Goal: Task Accomplishment & Management: Use online tool/utility

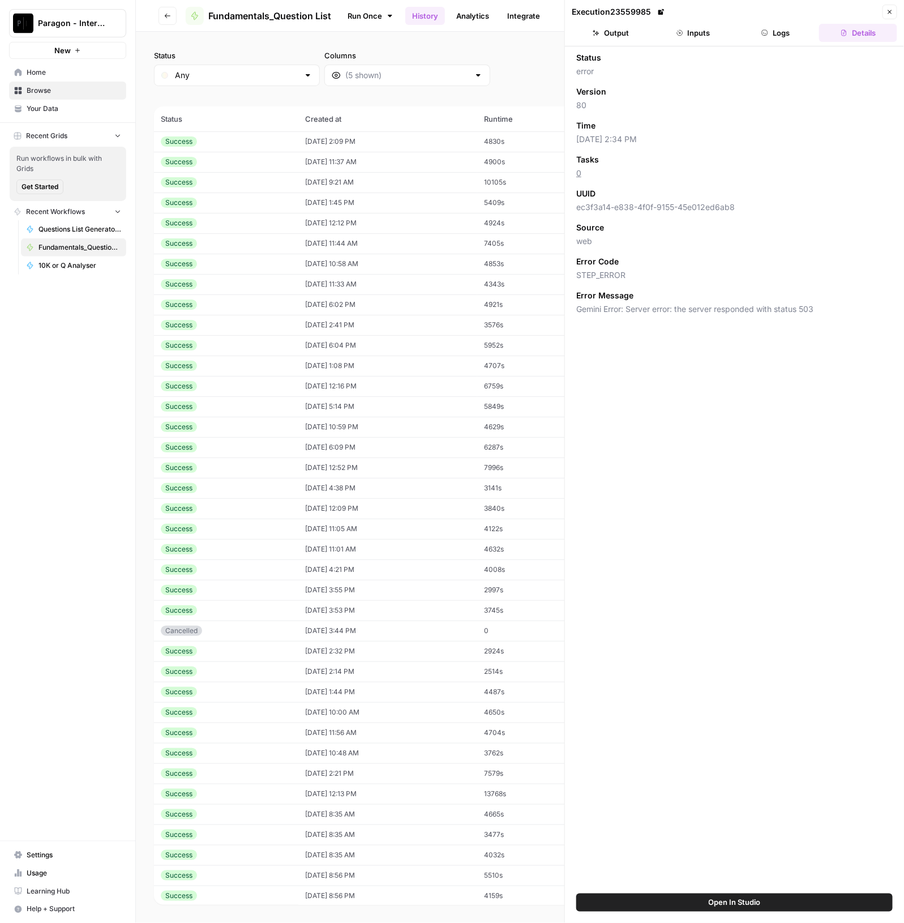
click at [67, 22] on span "Paragon - Internal Usage" at bounding box center [72, 23] width 69 height 11
click at [102, 104] on span "Paragon Intel - Bill / Ty / [PERSON_NAME] R&D" at bounding box center [110, 102] width 150 height 11
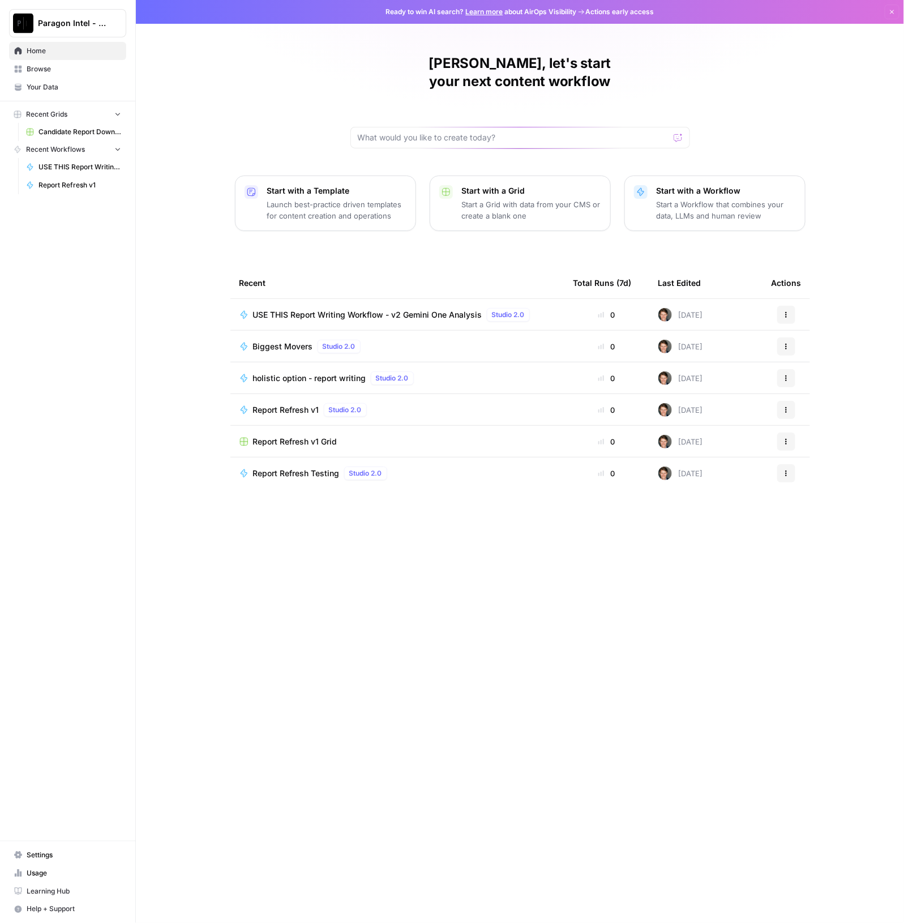
click at [332, 309] on span "USE THIS Report Writing Workflow - v2 Gemini One Analysis" at bounding box center [367, 314] width 229 height 11
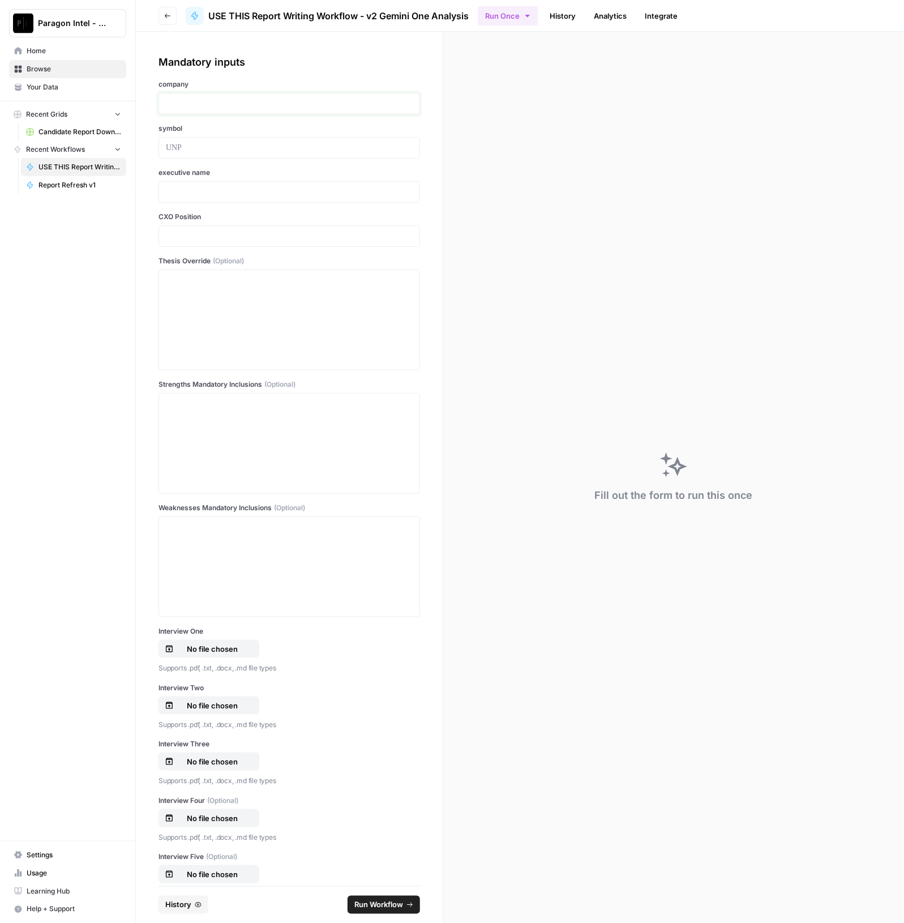
click at [263, 103] on p at bounding box center [289, 103] width 247 height 11
click at [221, 303] on div at bounding box center [289, 320] width 247 height 91
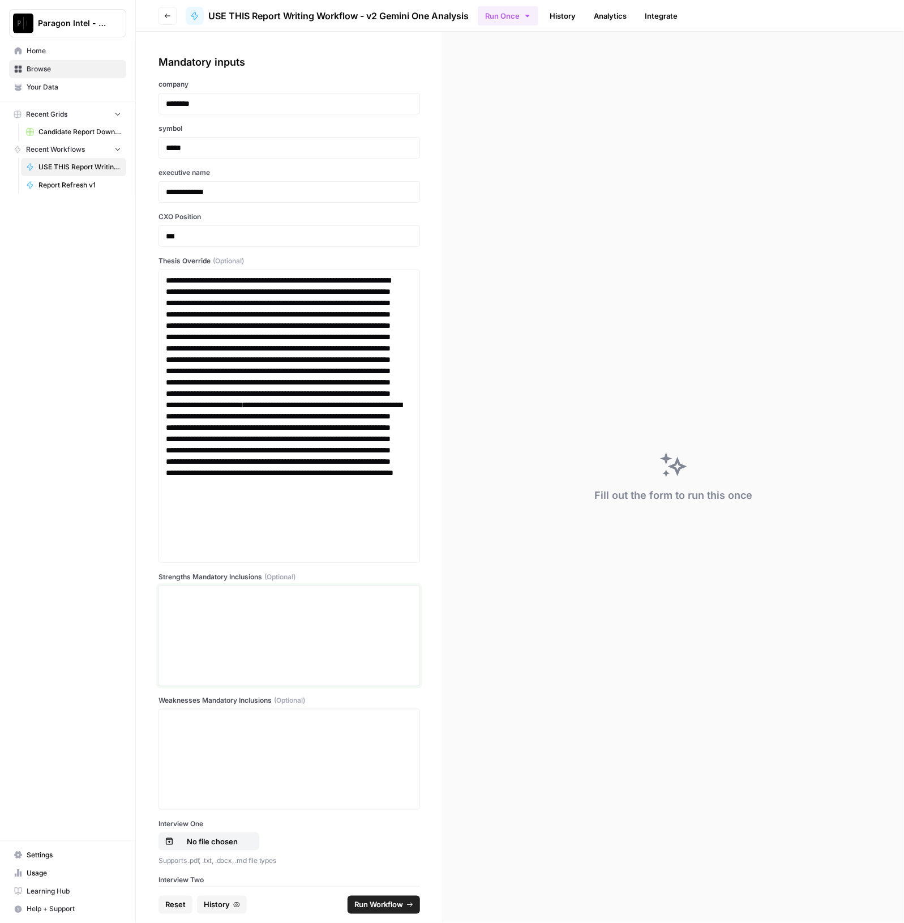
click at [286, 606] on div at bounding box center [289, 636] width 247 height 91
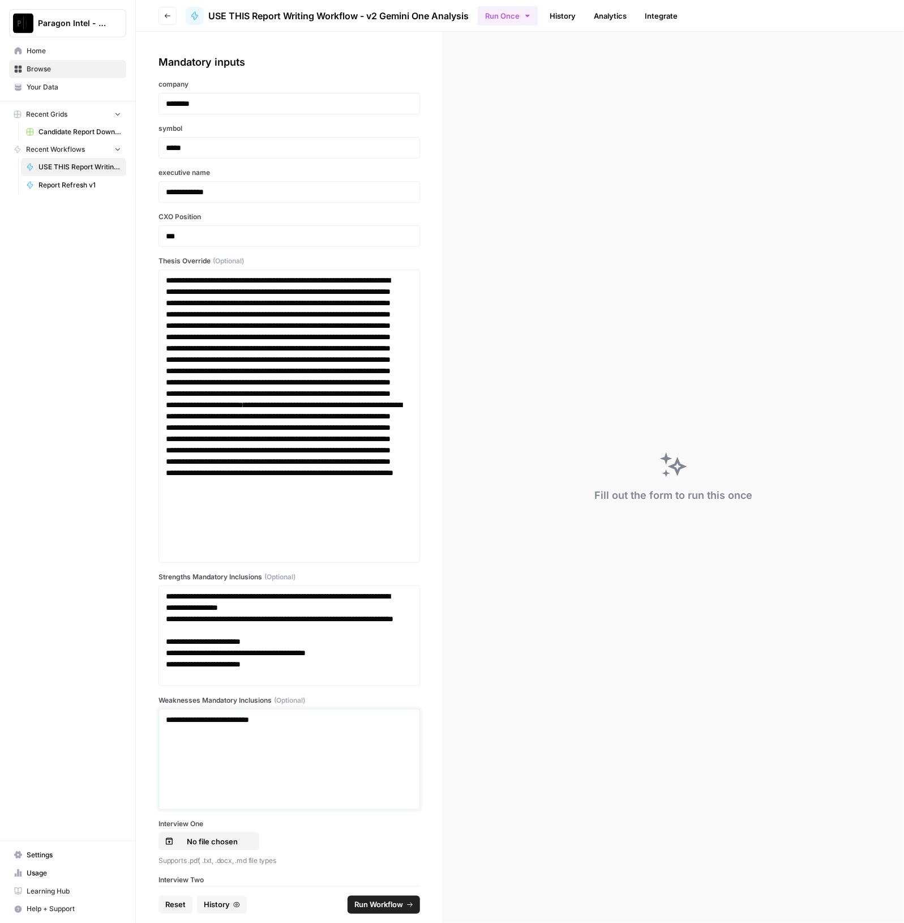
click at [224, 758] on div "**********" at bounding box center [289, 759] width 247 height 91
paste div
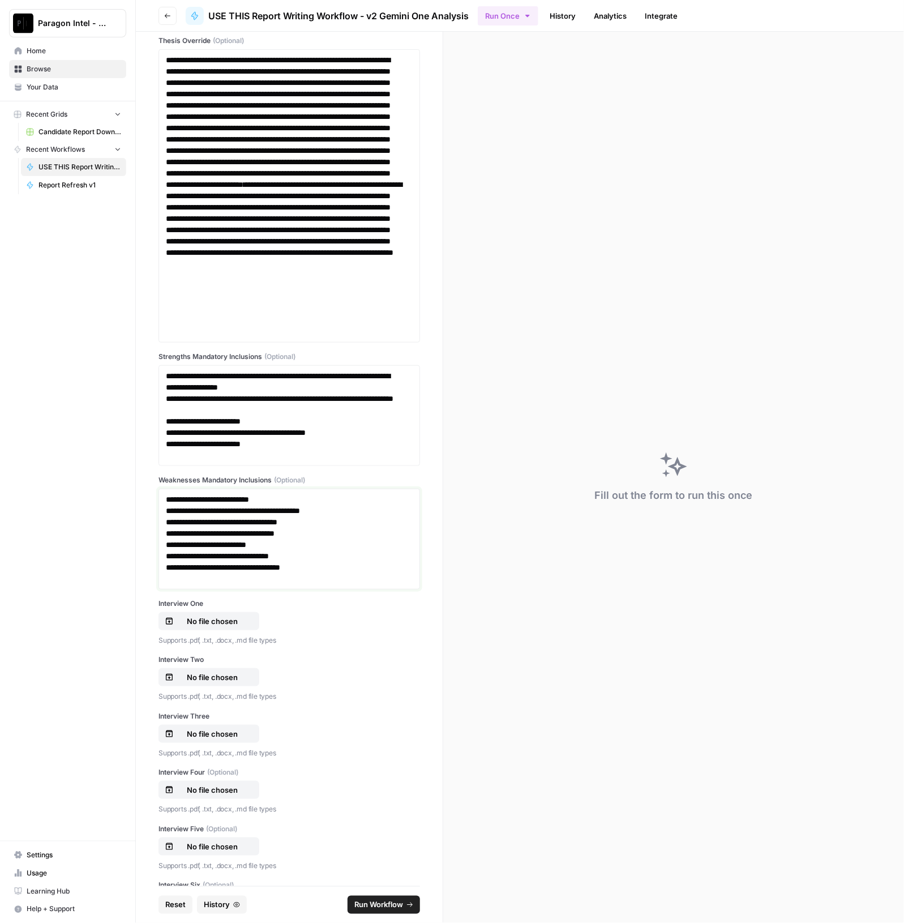
scroll to position [495, 0]
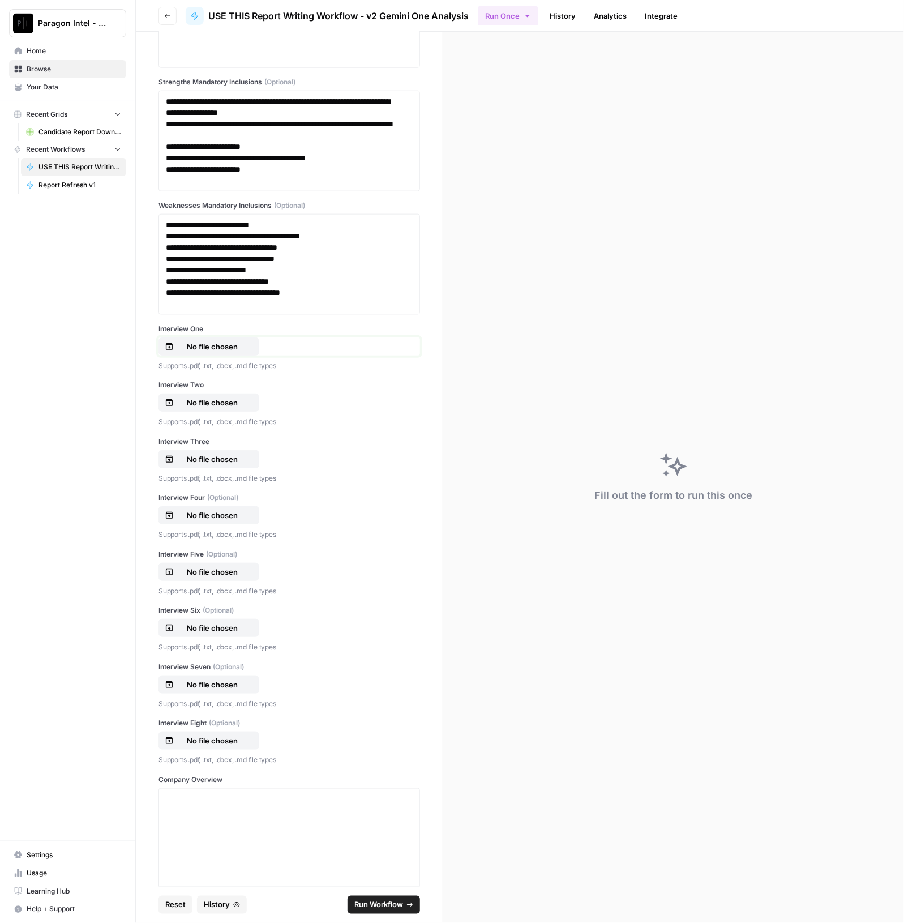
click at [202, 341] on p "No file chosen" at bounding box center [212, 346] width 72 height 11
click at [217, 397] on p "No file chosen" at bounding box center [212, 402] width 72 height 11
click at [203, 460] on p "No file chosen" at bounding box center [212, 459] width 72 height 11
click at [221, 514] on p "No file chosen" at bounding box center [212, 515] width 72 height 11
click at [220, 576] on button "No file chosen" at bounding box center [209, 572] width 101 height 18
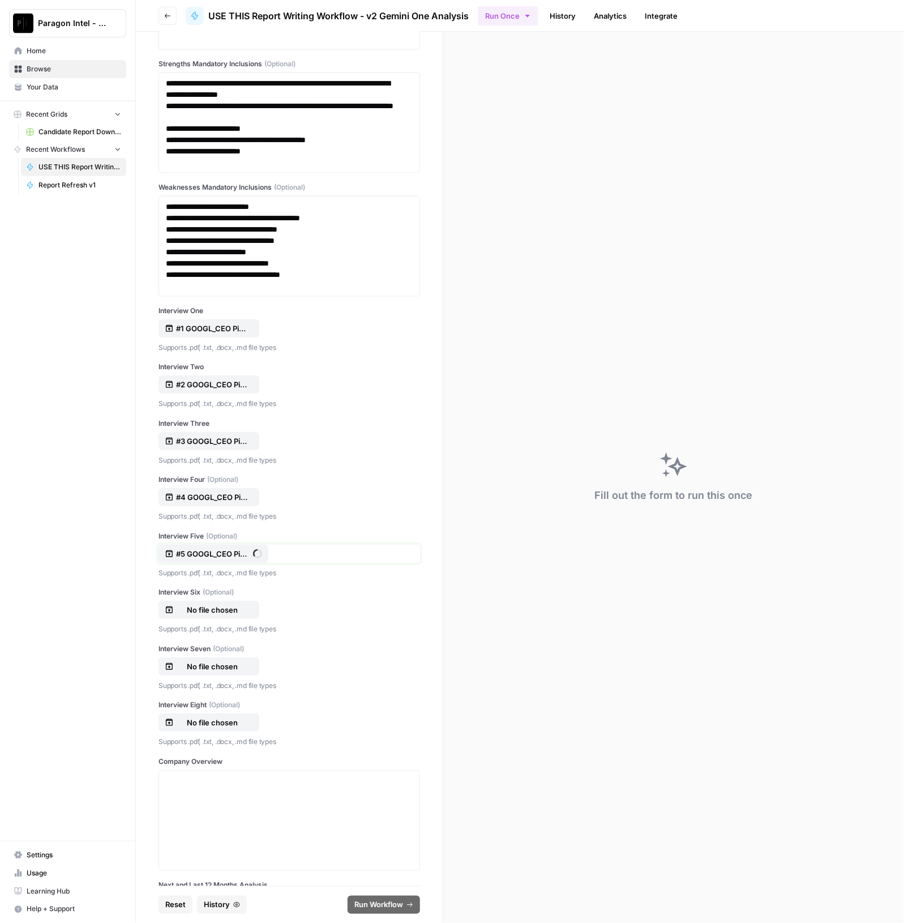
scroll to position [566, 0]
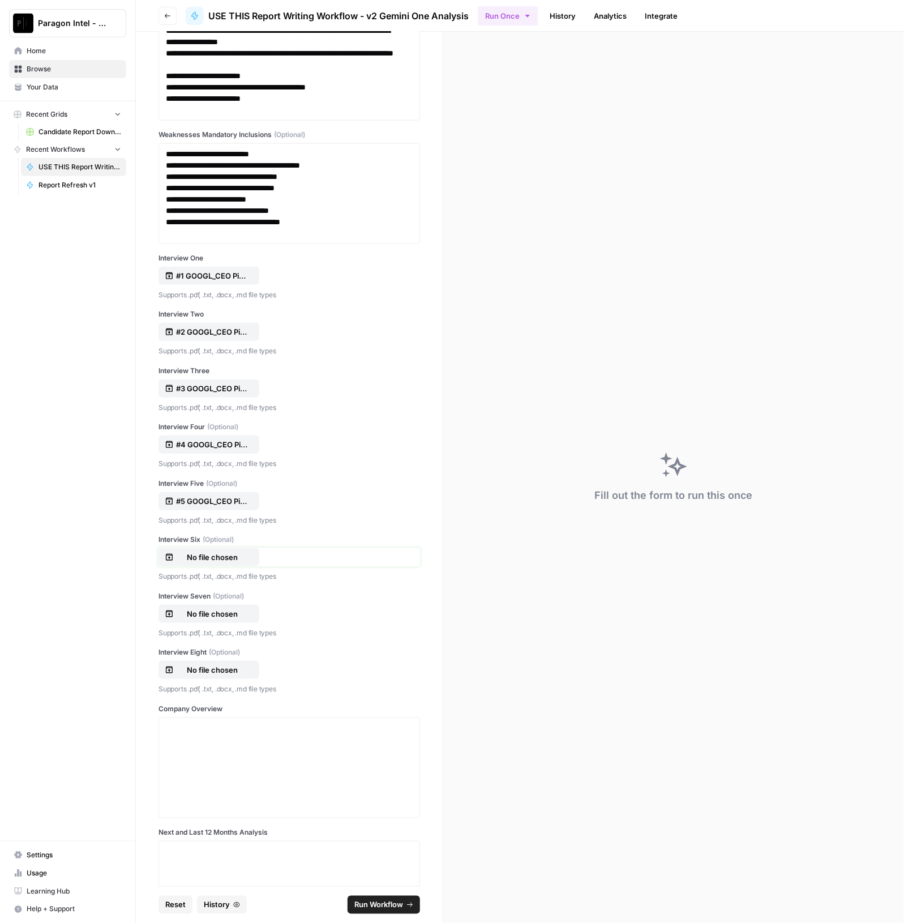
click at [208, 553] on p "No file chosen" at bounding box center [212, 557] width 72 height 11
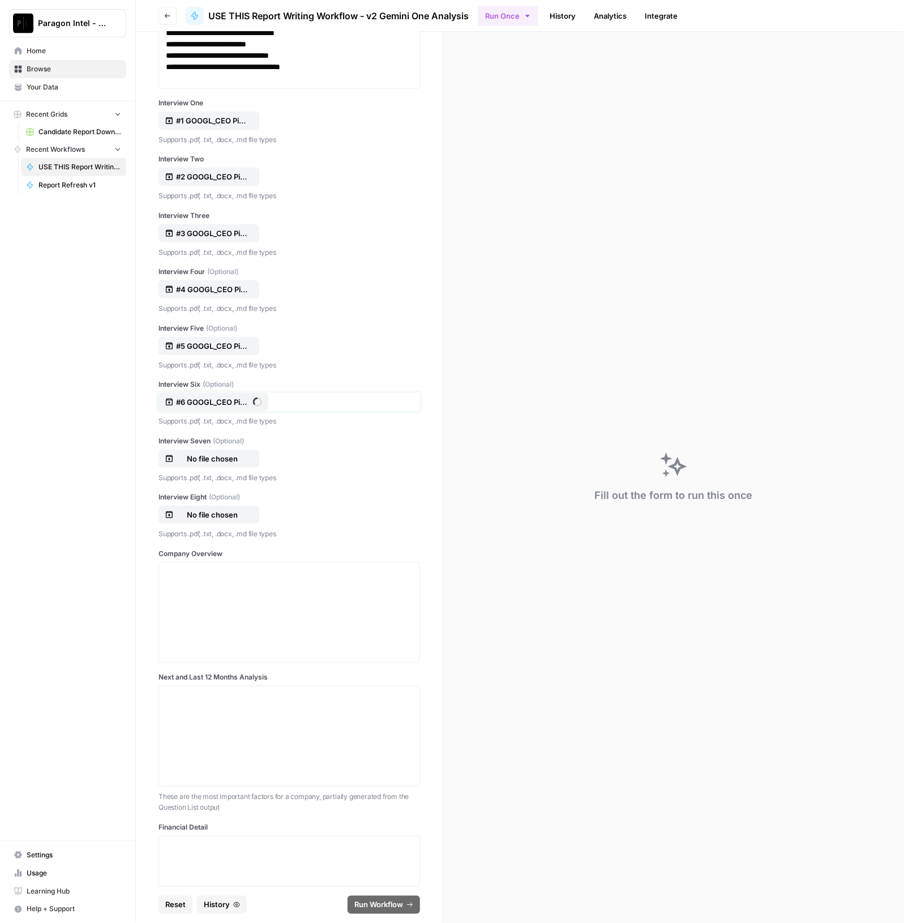
scroll to position [849, 0]
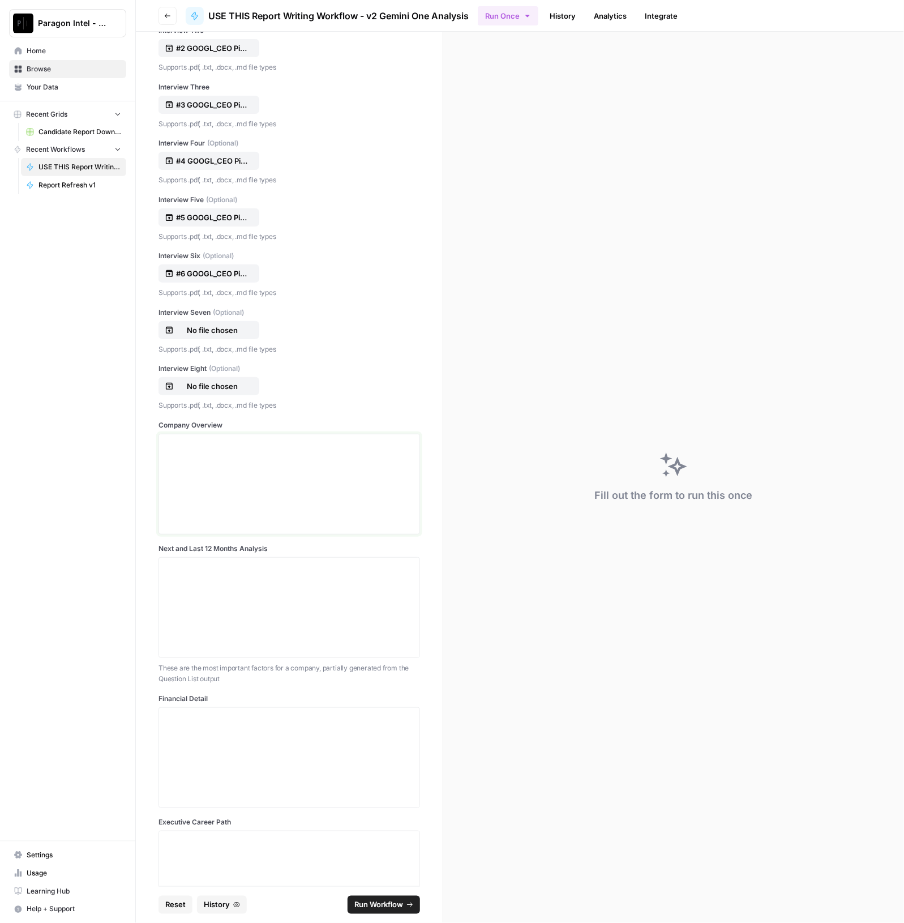
click at [308, 475] on div at bounding box center [289, 484] width 247 height 91
click at [218, 469] on div at bounding box center [289, 484] width 247 height 91
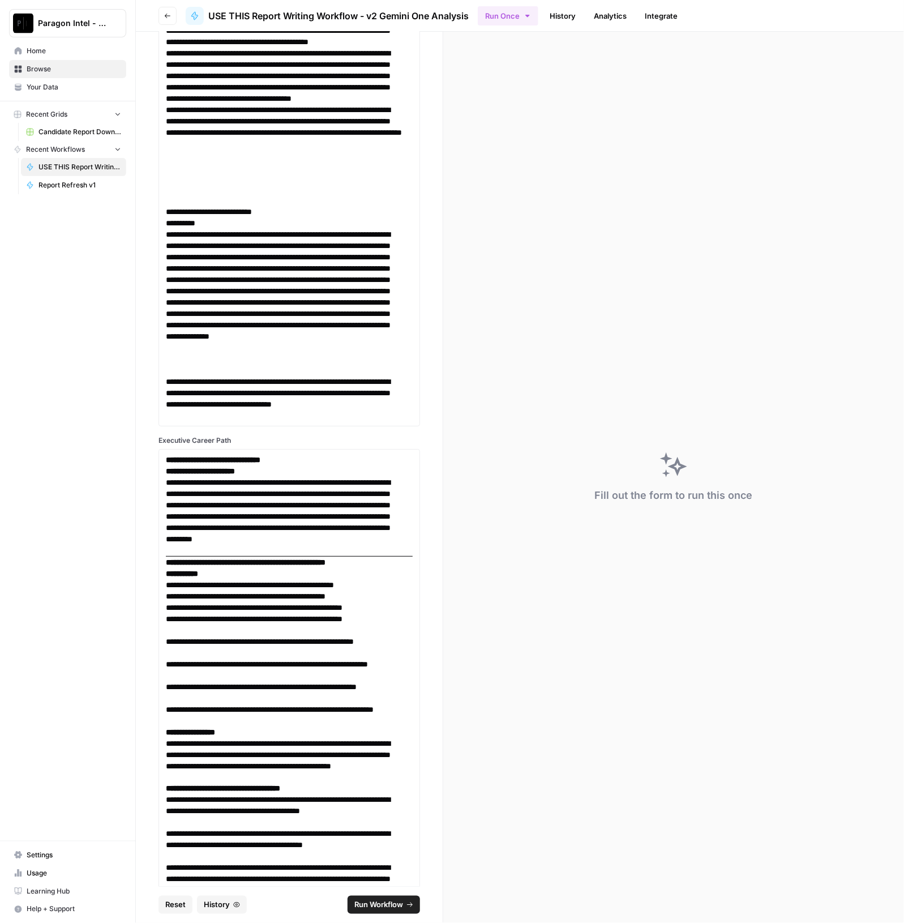
scroll to position [8793, 0]
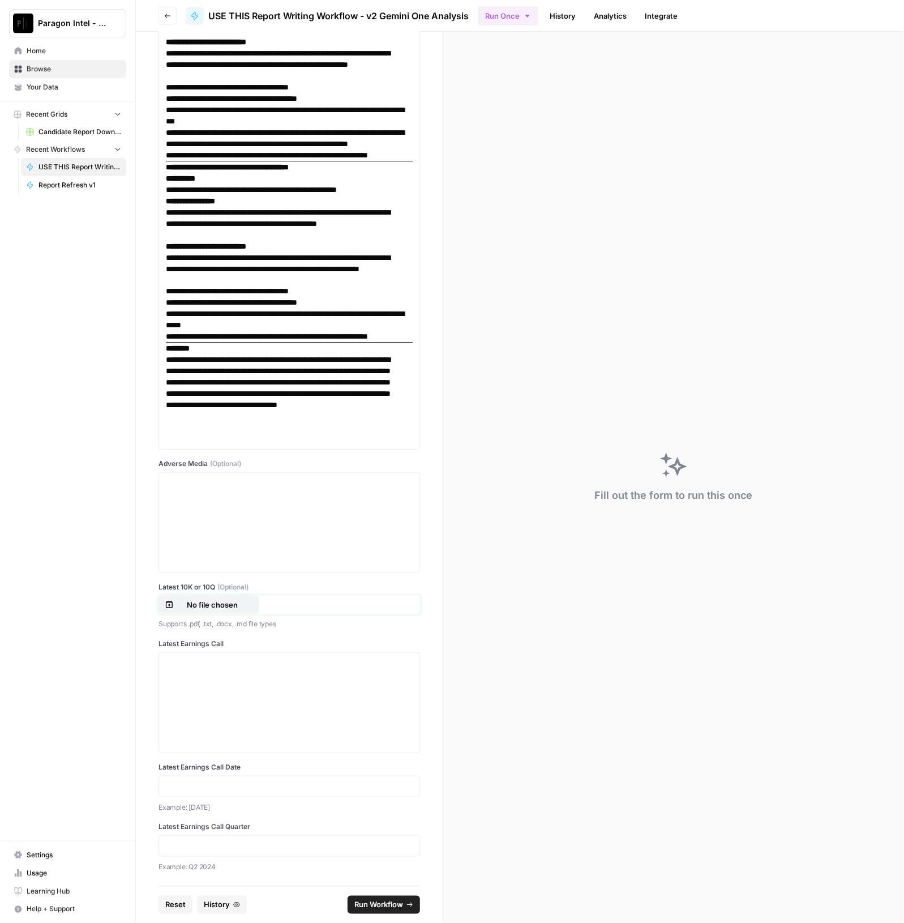
click at [224, 599] on button "No file chosen" at bounding box center [209, 605] width 101 height 18
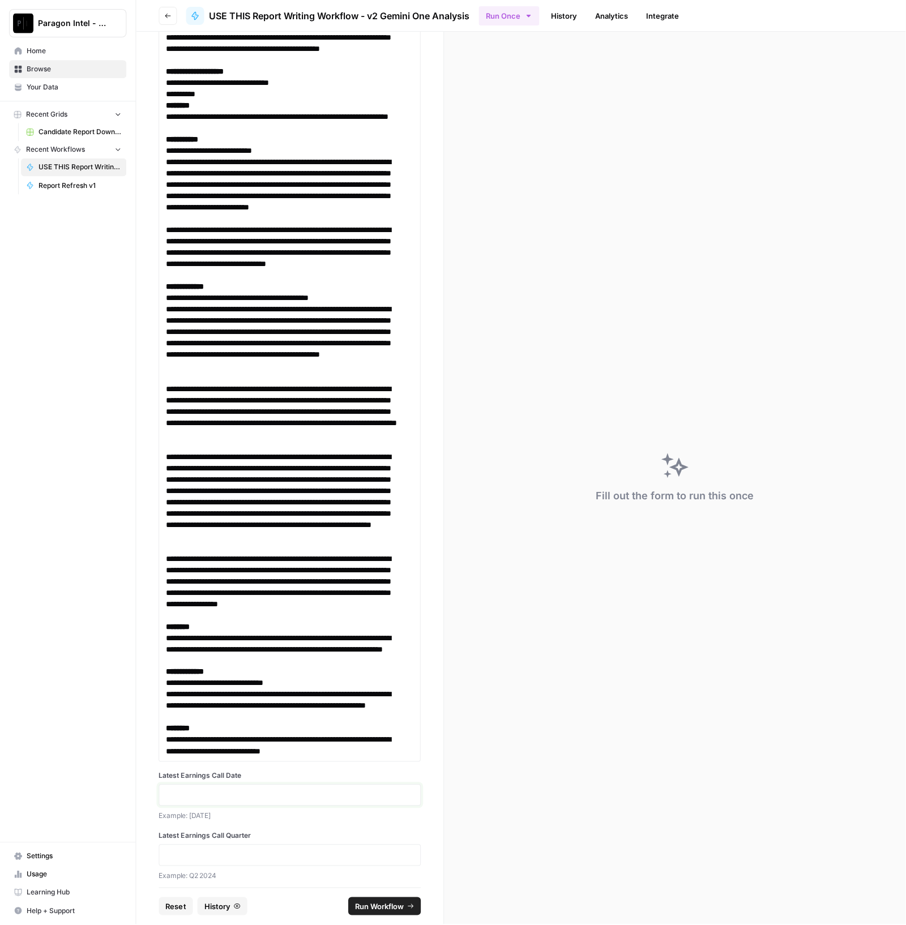
scroll to position [20233, 0]
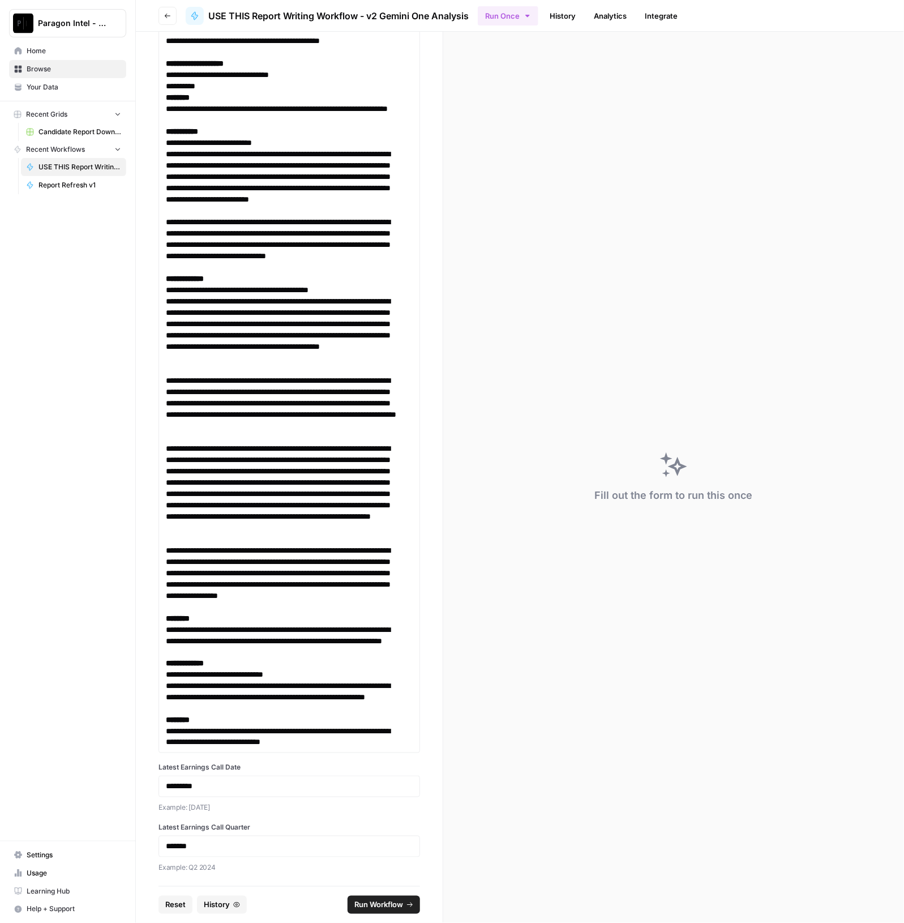
click at [374, 904] on span "Run Workflow" at bounding box center [379, 904] width 49 height 11
click at [182, 330] on p "**********" at bounding box center [284, 335] width 236 height 79
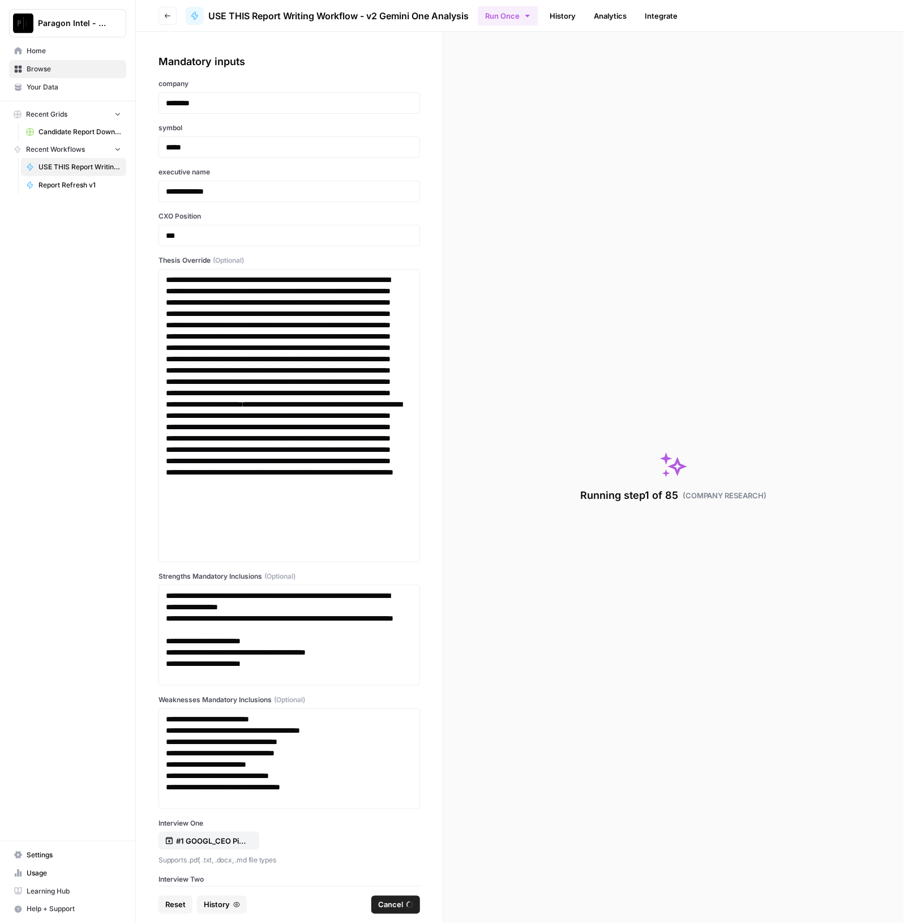
scroll to position [0, 0]
